Goal: Information Seeking & Learning: Check status

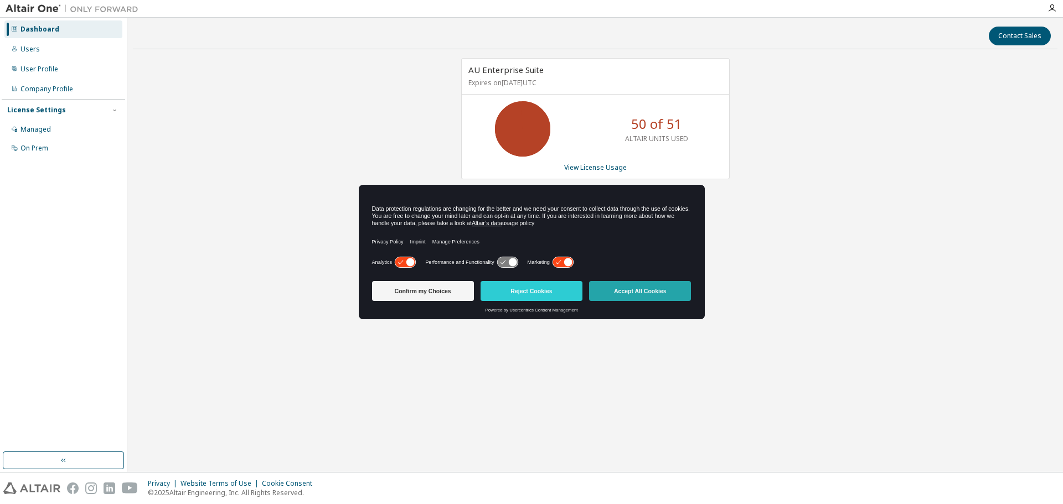
click at [640, 294] on button "Accept All Cookies" at bounding box center [640, 291] width 102 height 20
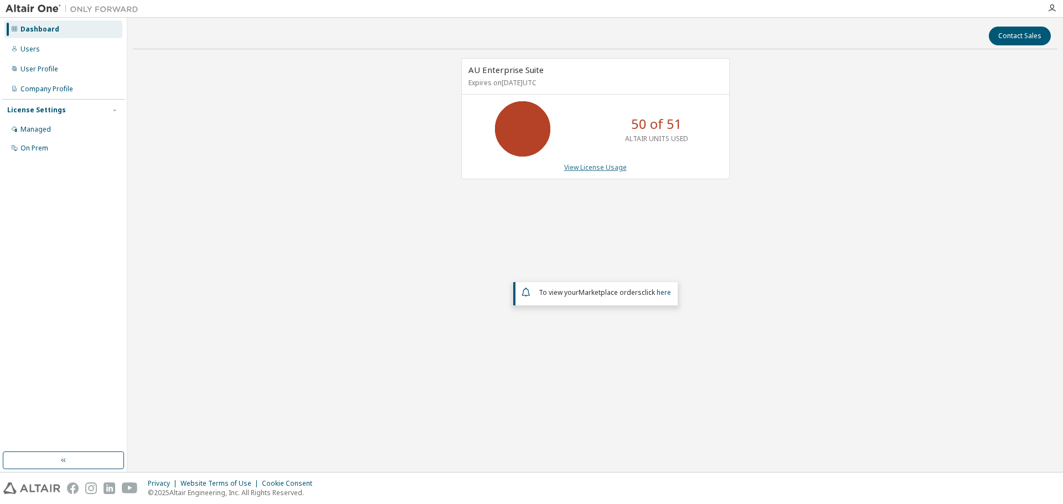
click at [578, 169] on link "View License Usage" at bounding box center [595, 167] width 63 height 9
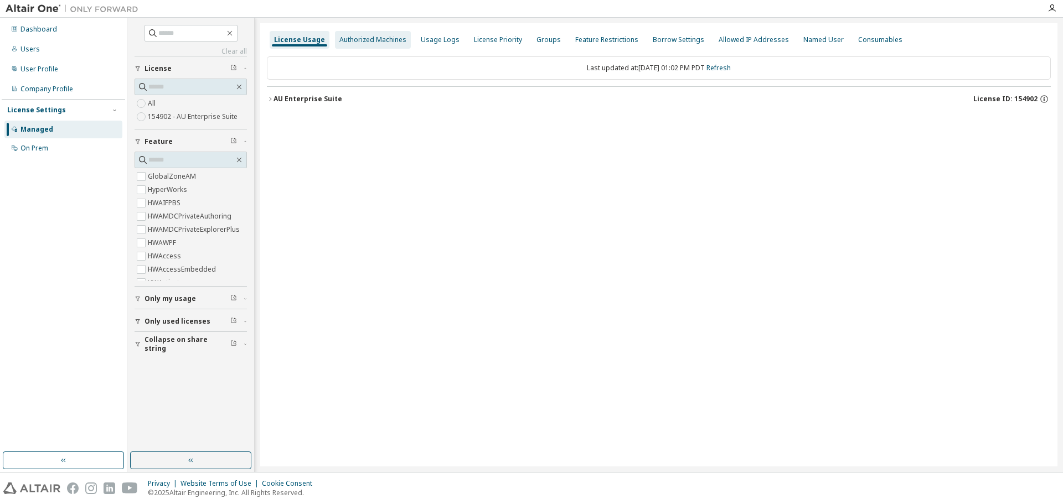
click at [373, 44] on div "Authorized Machines" at bounding box center [372, 39] width 67 height 9
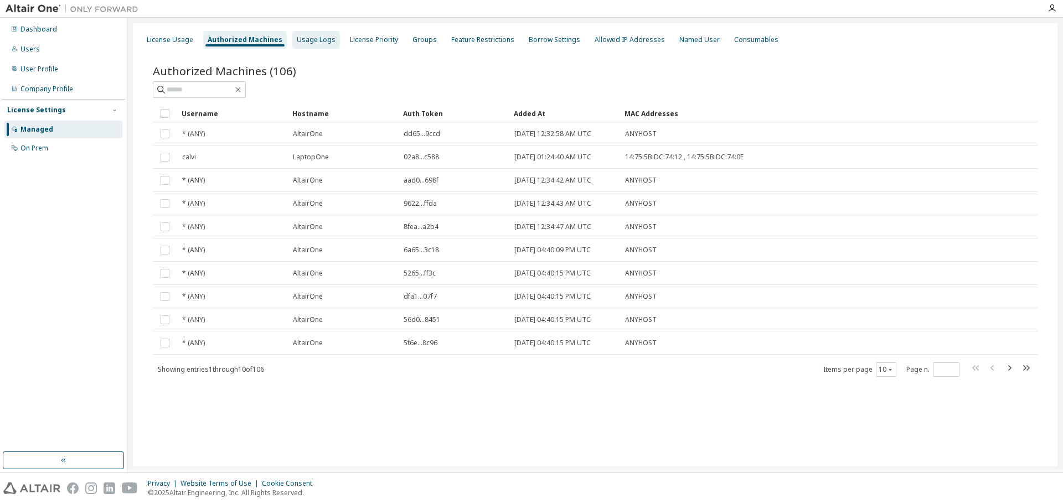
click at [322, 44] on div "Usage Logs" at bounding box center [316, 39] width 39 height 9
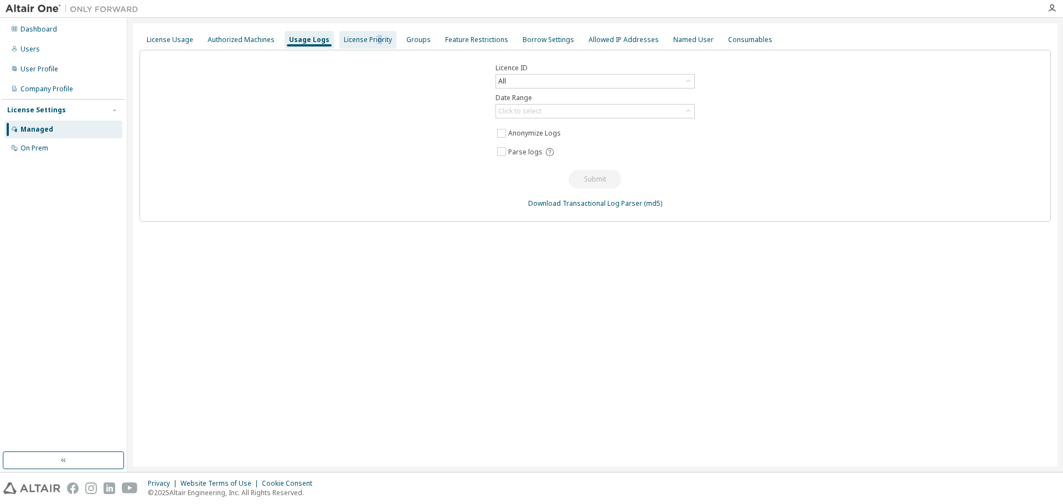
click at [373, 44] on div "License Priority" at bounding box center [367, 40] width 57 height 18
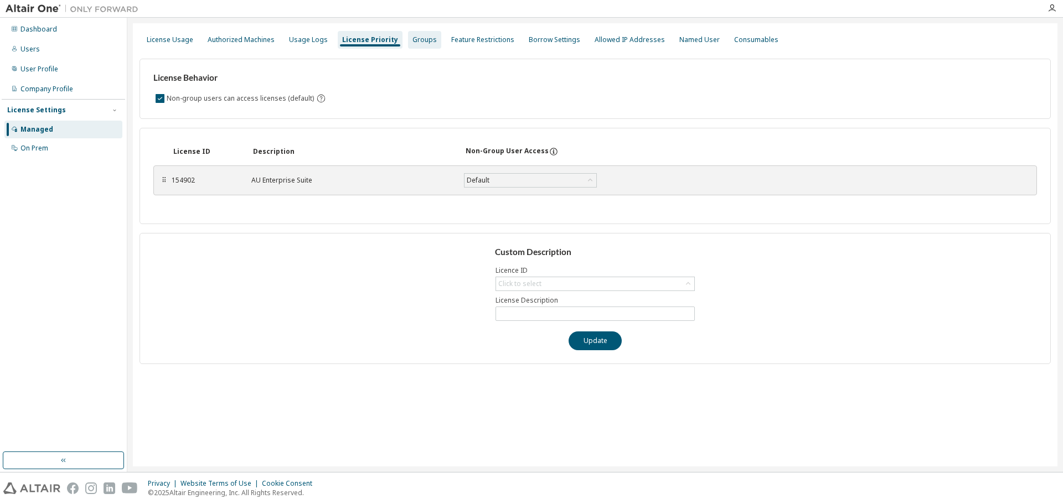
click at [420, 43] on div "Groups" at bounding box center [424, 39] width 24 height 9
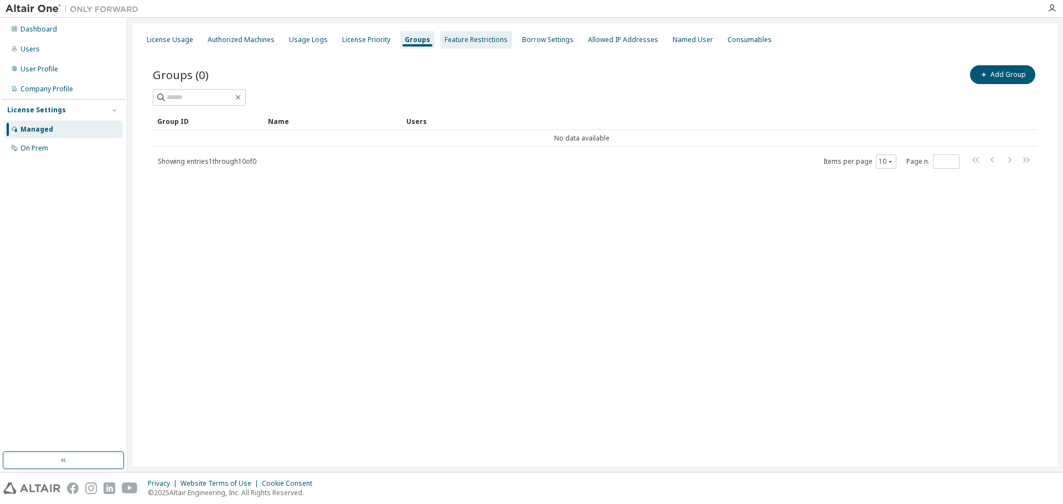
click at [467, 44] on div "Feature Restrictions" at bounding box center [475, 39] width 63 height 9
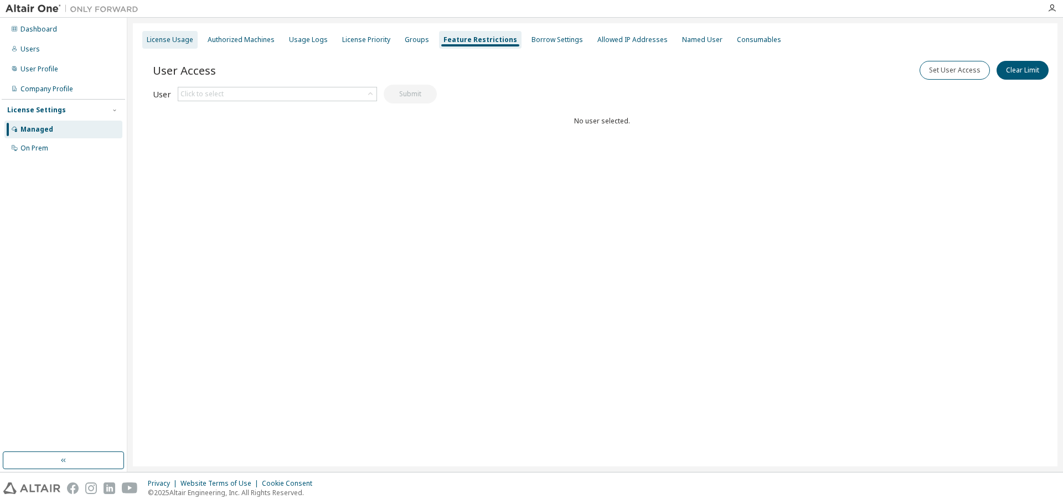
click at [167, 44] on div "License Usage" at bounding box center [170, 39] width 46 height 9
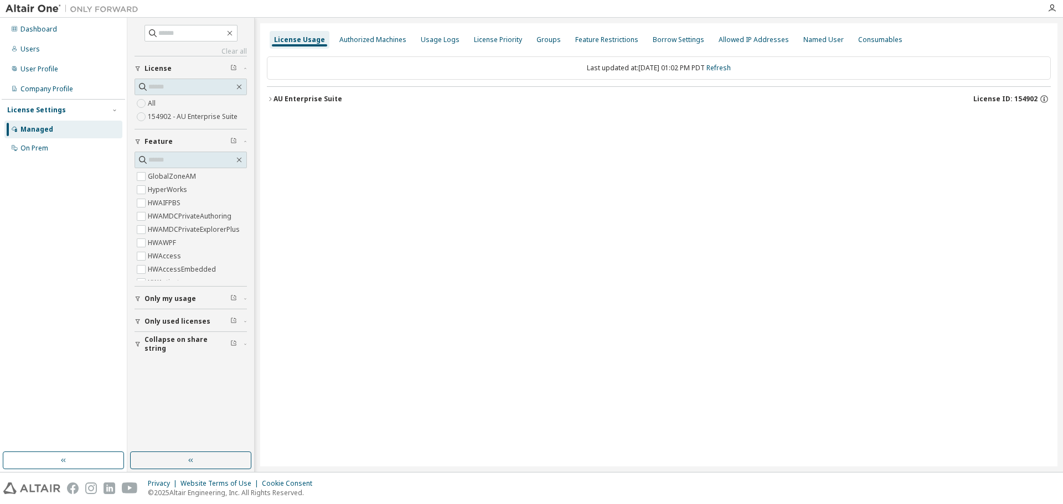
click at [276, 94] on button "AU Enterprise Suite License ID: 154902" at bounding box center [659, 99] width 784 height 24
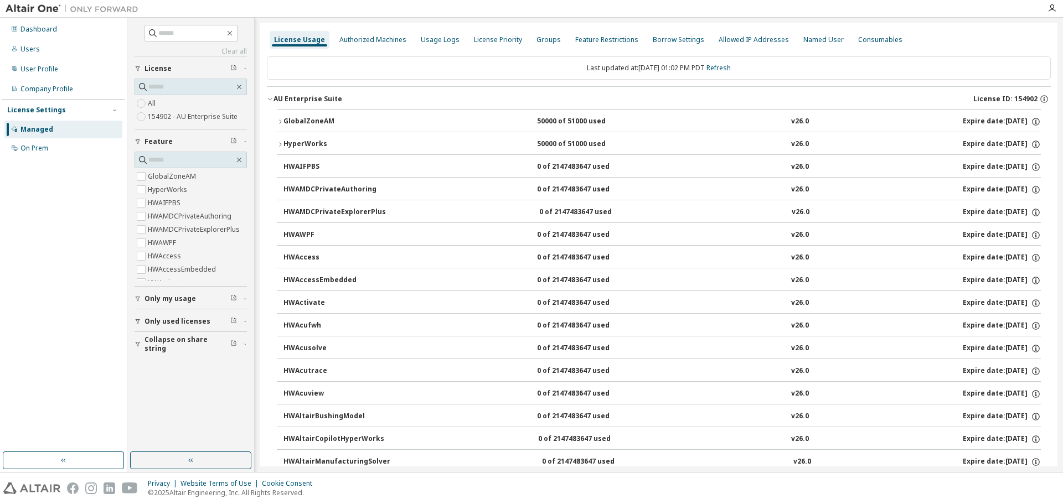
click at [294, 124] on div "GlobalZoneAM" at bounding box center [333, 122] width 100 height 10
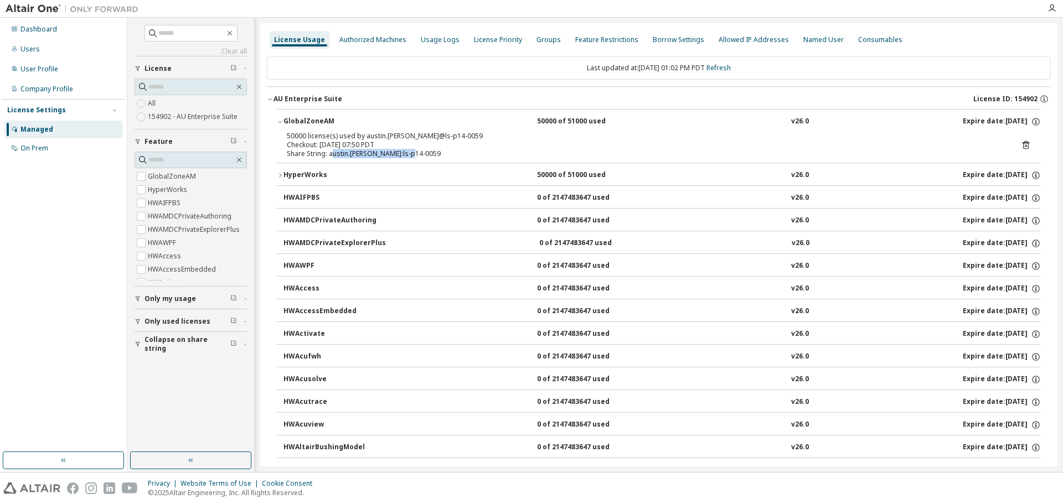
drag, startPoint x: 332, startPoint y: 155, endPoint x: 410, endPoint y: 157, distance: 77.5
click at [410, 157] on div "Share String: austin.[PERSON_NAME]:ls-p14-0059" at bounding box center [645, 153] width 717 height 9
click at [434, 158] on div "Share String: austin.[PERSON_NAME]:ls-p14-0059" at bounding box center [645, 153] width 717 height 9
click at [275, 104] on button "AU Enterprise Suite License ID: 154902" at bounding box center [659, 99] width 784 height 24
